Goal: Navigation & Orientation: Find specific page/section

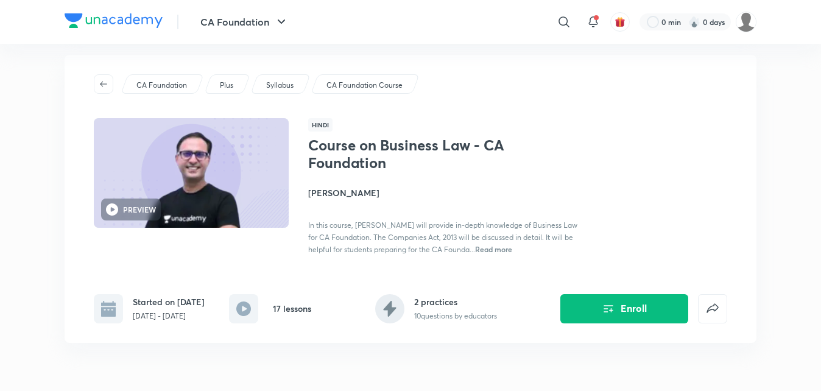
scroll to position [13, 0]
click at [102, 82] on icon "button" at bounding box center [104, 85] width 10 height 10
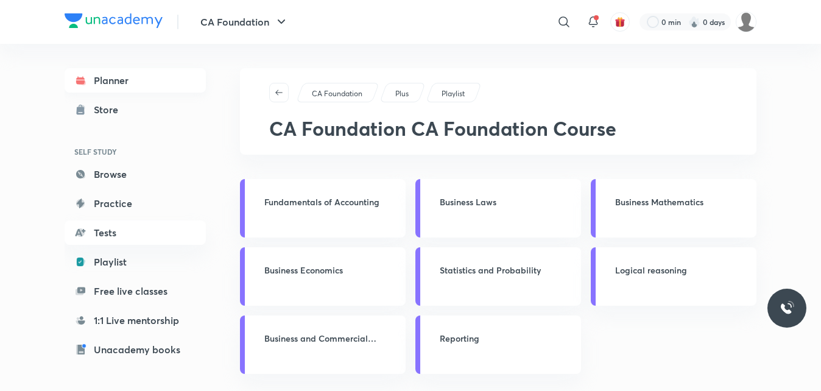
click at [124, 77] on link "Planner" at bounding box center [135, 80] width 141 height 24
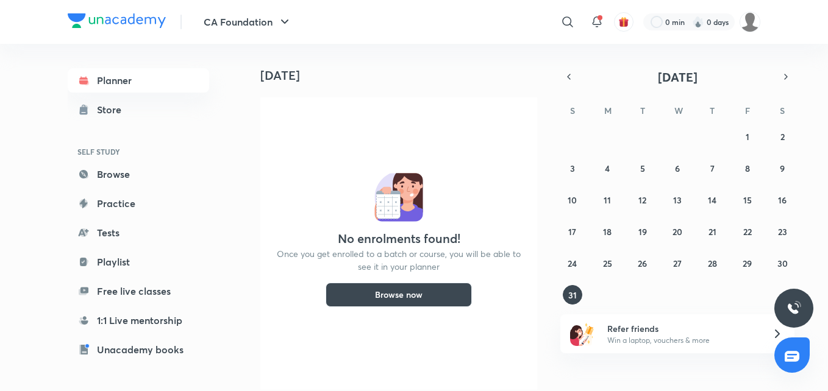
click at [394, 294] on button "Browse now" at bounding box center [398, 295] width 146 height 24
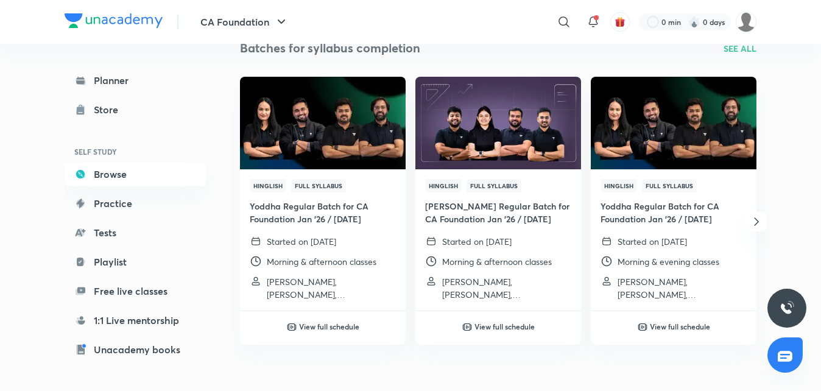
scroll to position [144, 0]
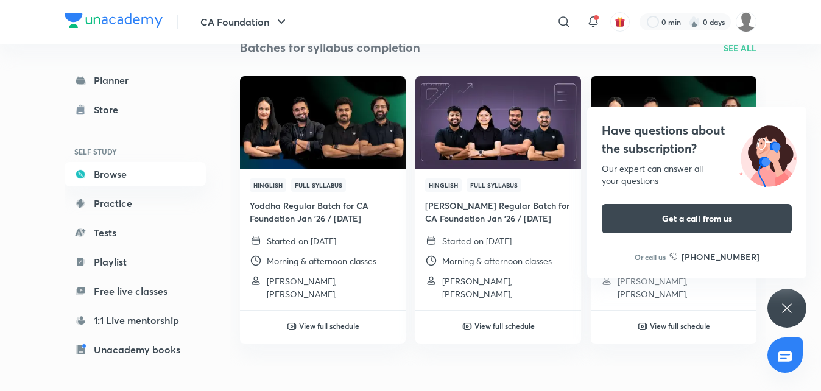
click at [787, 307] on icon at bounding box center [786, 307] width 9 height 9
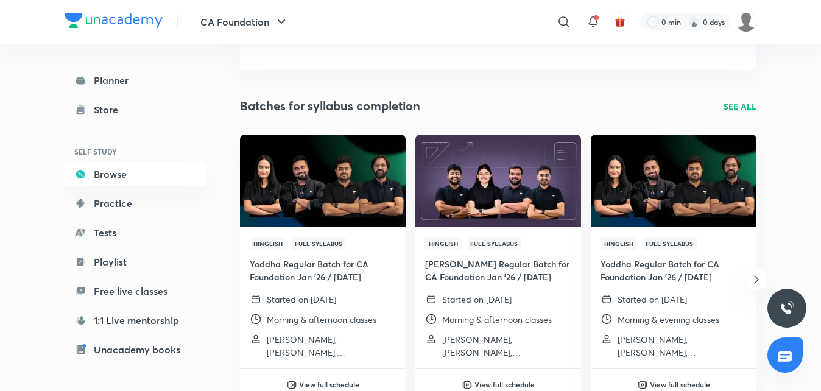
scroll to position [0, 0]
